Goal: Task Accomplishment & Management: Manage account settings

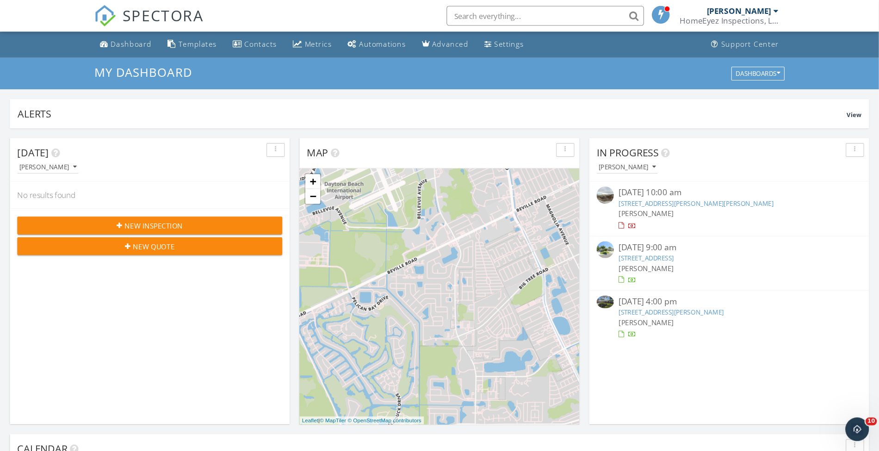
scroll to position [856, 893]
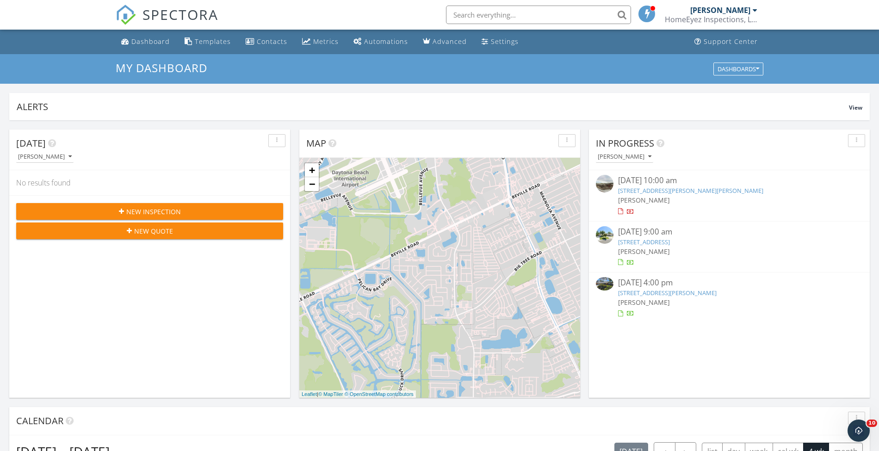
click at [657, 228] on div "09/26/25 9:00 am" at bounding box center [729, 232] width 223 height 12
click at [655, 243] on link "4606 Falcon Ave, Kissimmee, FL 34746" at bounding box center [644, 242] width 52 height 8
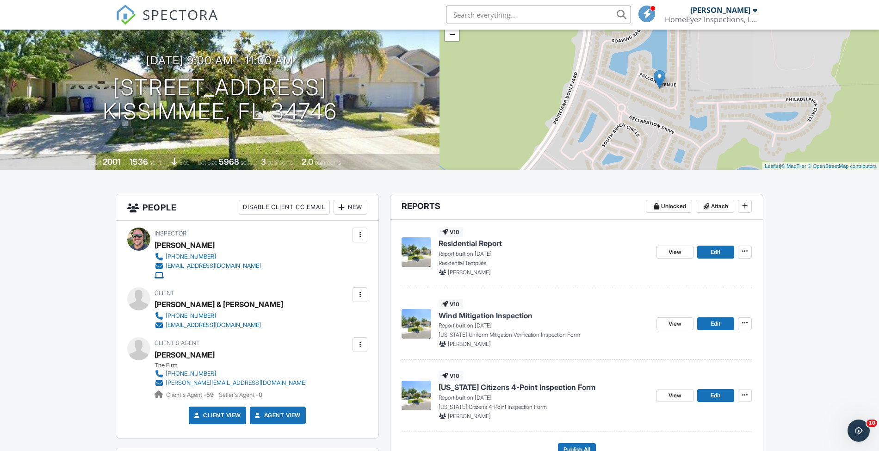
scroll to position [185, 0]
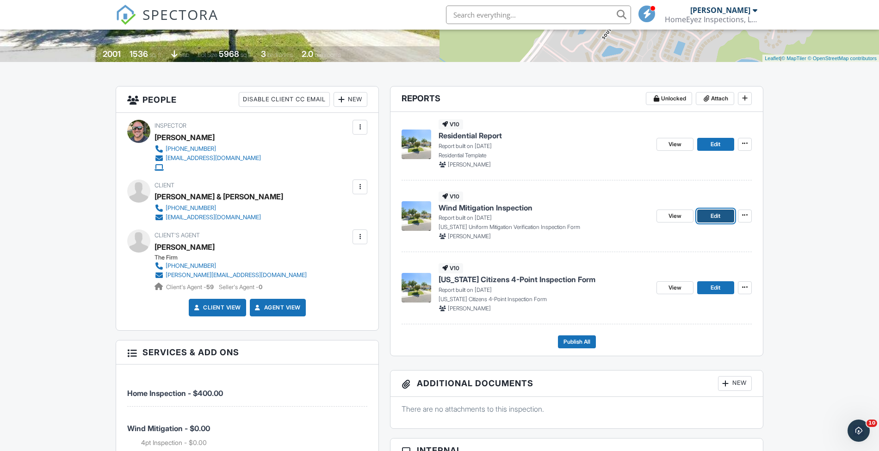
click at [723, 215] on link "Edit" at bounding box center [715, 216] width 37 height 13
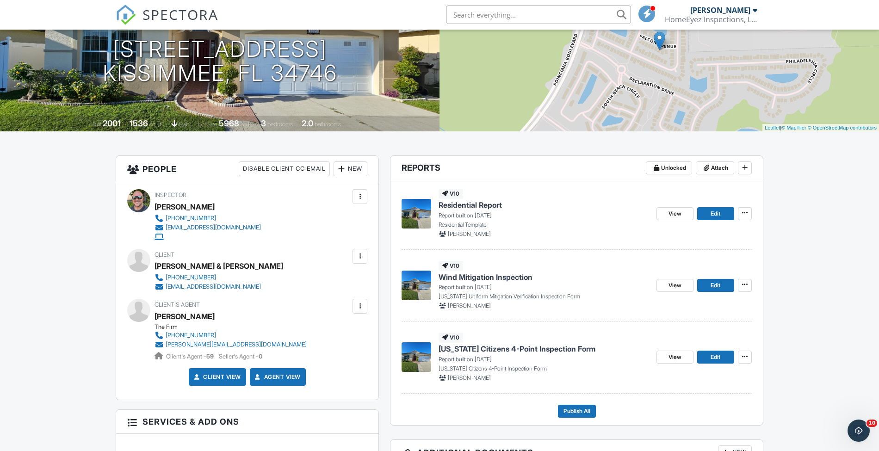
click at [709, 349] on div "View Edit" at bounding box center [704, 357] width 95 height 49
click at [717, 360] on span "Edit" at bounding box center [716, 357] width 10 height 9
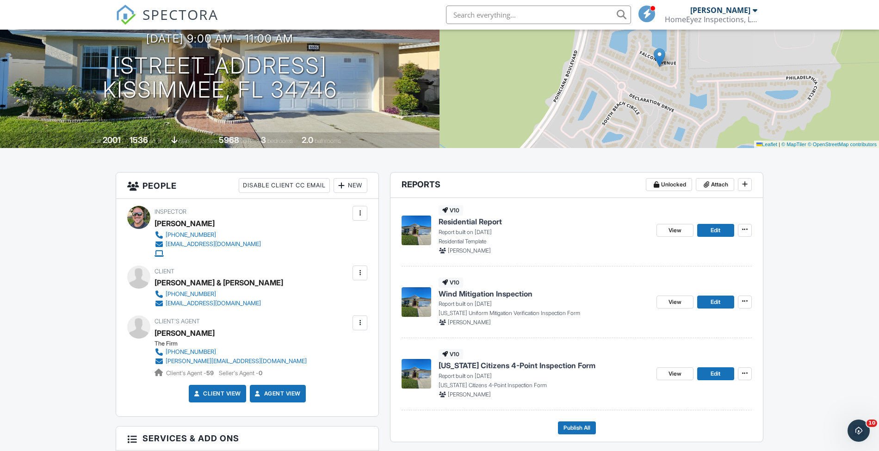
scroll to position [123, 0]
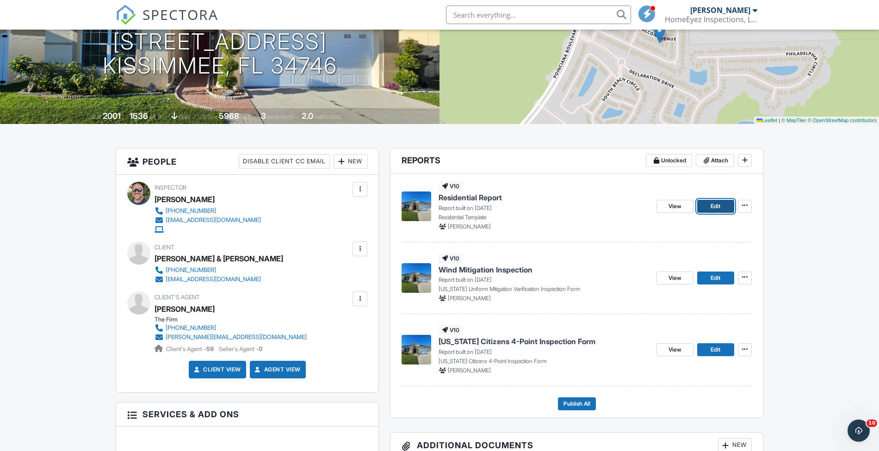
click at [719, 205] on span "Edit" at bounding box center [716, 206] width 10 height 9
